Goal: Transaction & Acquisition: Purchase product/service

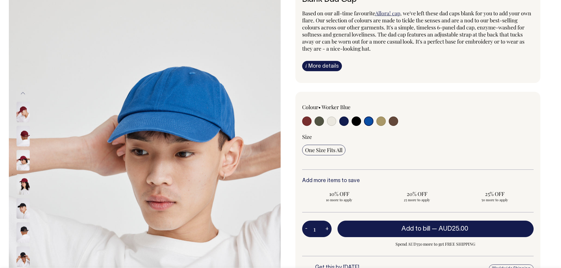
scroll to position [59, 0]
click at [344, 120] on input "radio" at bounding box center [343, 120] width 9 height 9
radio input "true"
select select "Dark Navy"
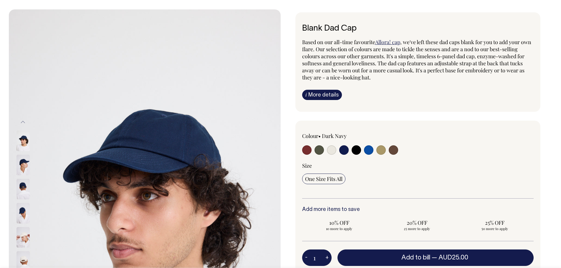
scroll to position [29, 0]
click at [394, 150] on input "radio" at bounding box center [393, 150] width 9 height 9
radio input "true"
select select "Espresso"
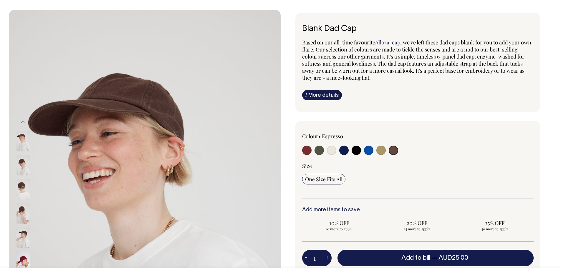
click at [320, 151] on input "radio" at bounding box center [319, 150] width 9 height 9
radio input "true"
select select "Olive"
